Goal: Check status

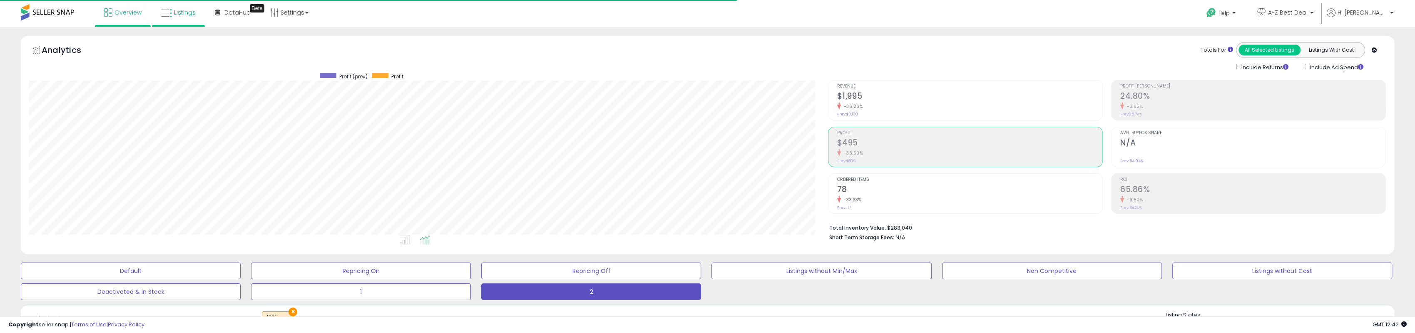
scroll to position [171, 798]
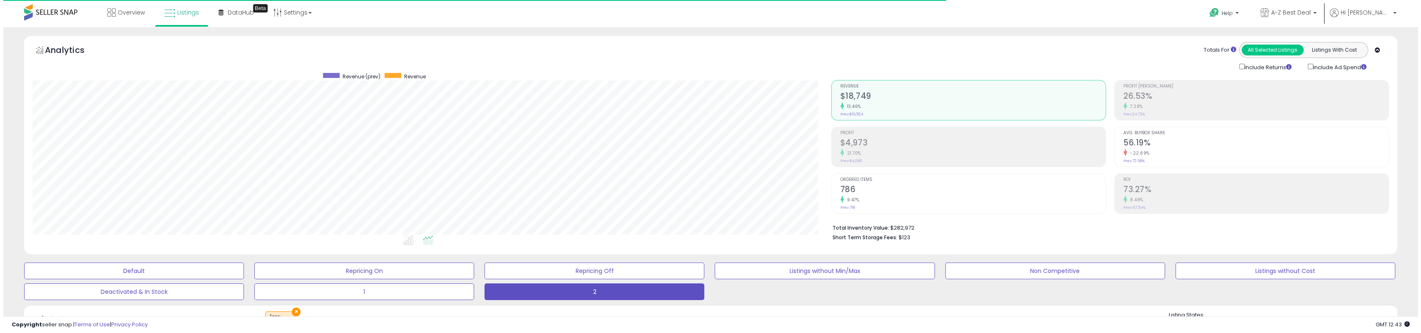
scroll to position [171, 798]
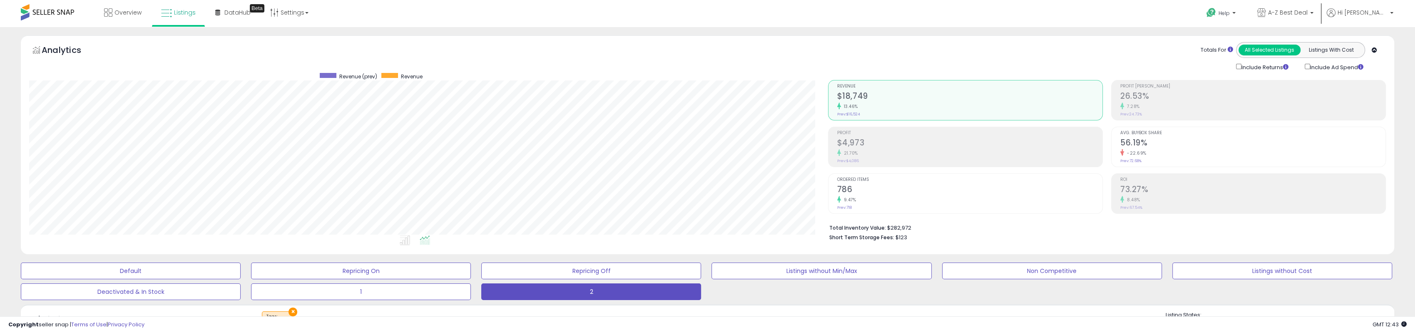
click at [871, 153] on div "21.70%" at bounding box center [969, 153] width 265 height 8
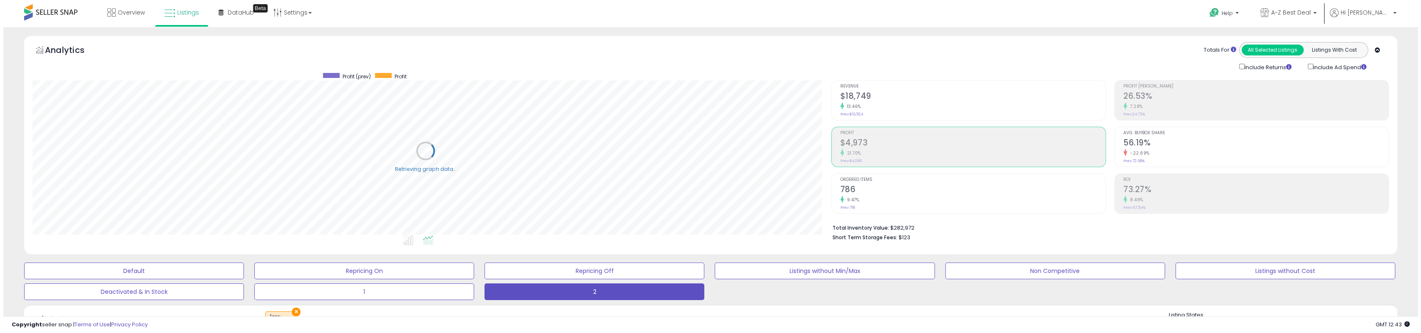
scroll to position [416031, 415403]
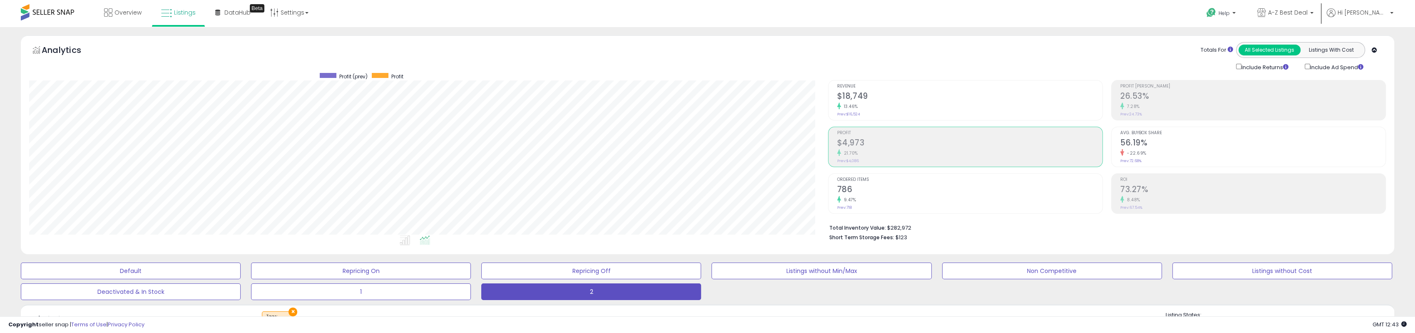
click at [888, 145] on h2 "$4,973" at bounding box center [969, 143] width 265 height 11
click at [887, 150] on div "21.70%" at bounding box center [969, 153] width 265 height 8
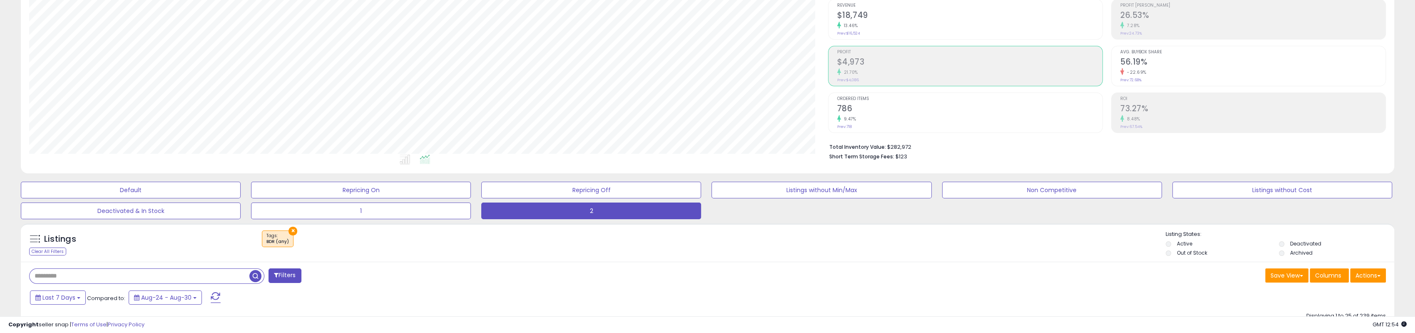
scroll to position [83, 0]
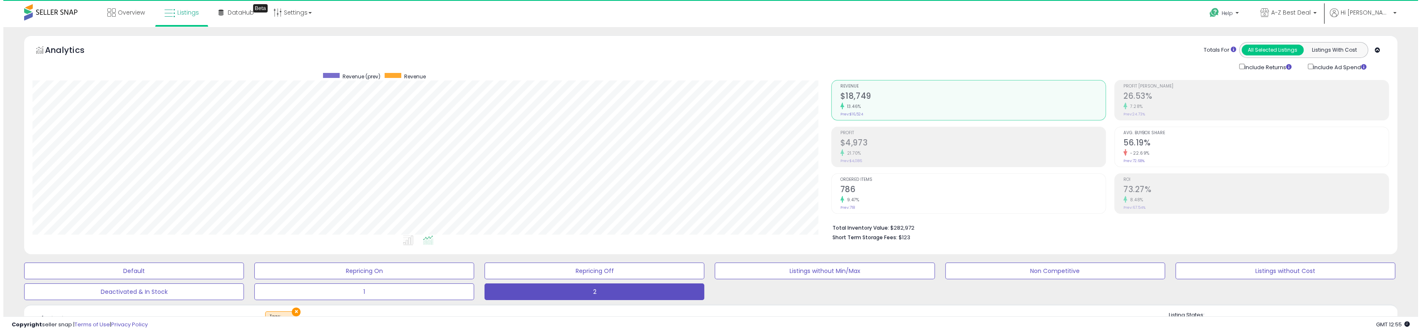
scroll to position [171, 798]
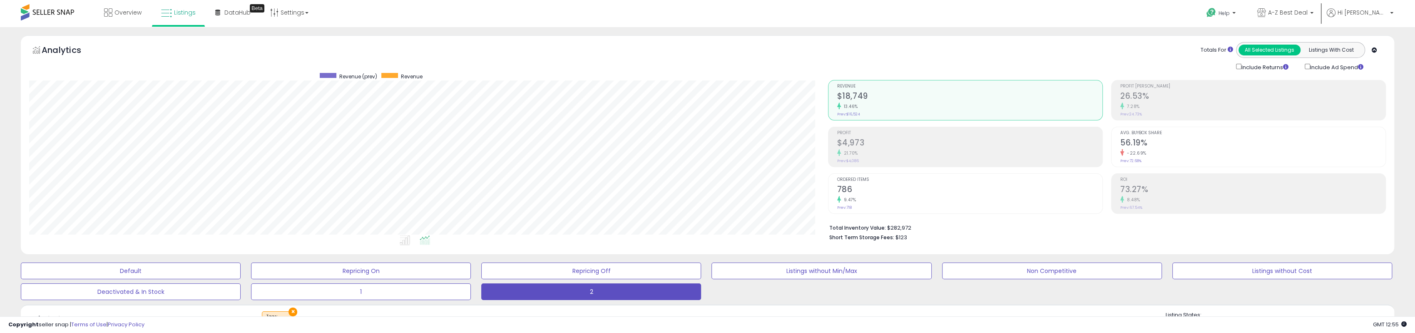
click at [890, 144] on h2 "$4,973" at bounding box center [969, 143] width 265 height 11
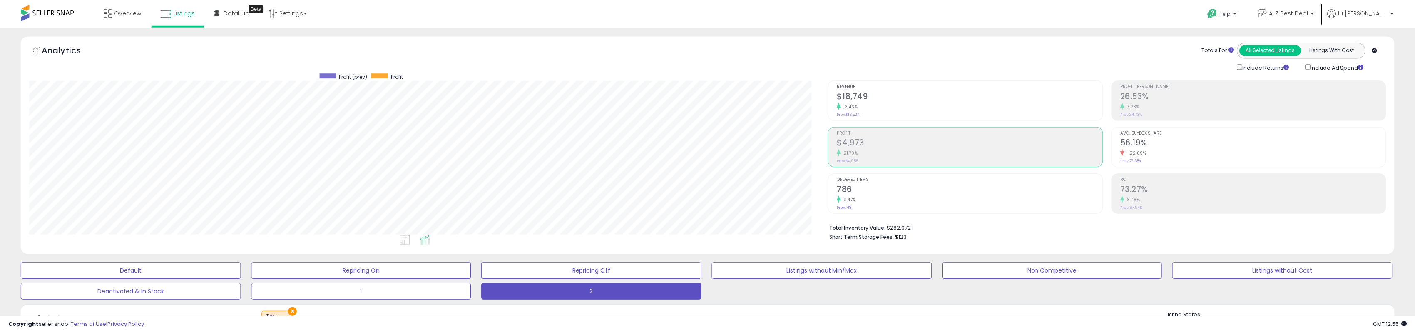
scroll to position [416031, 415403]
